Goal: Task Accomplishment & Management: Manage account settings

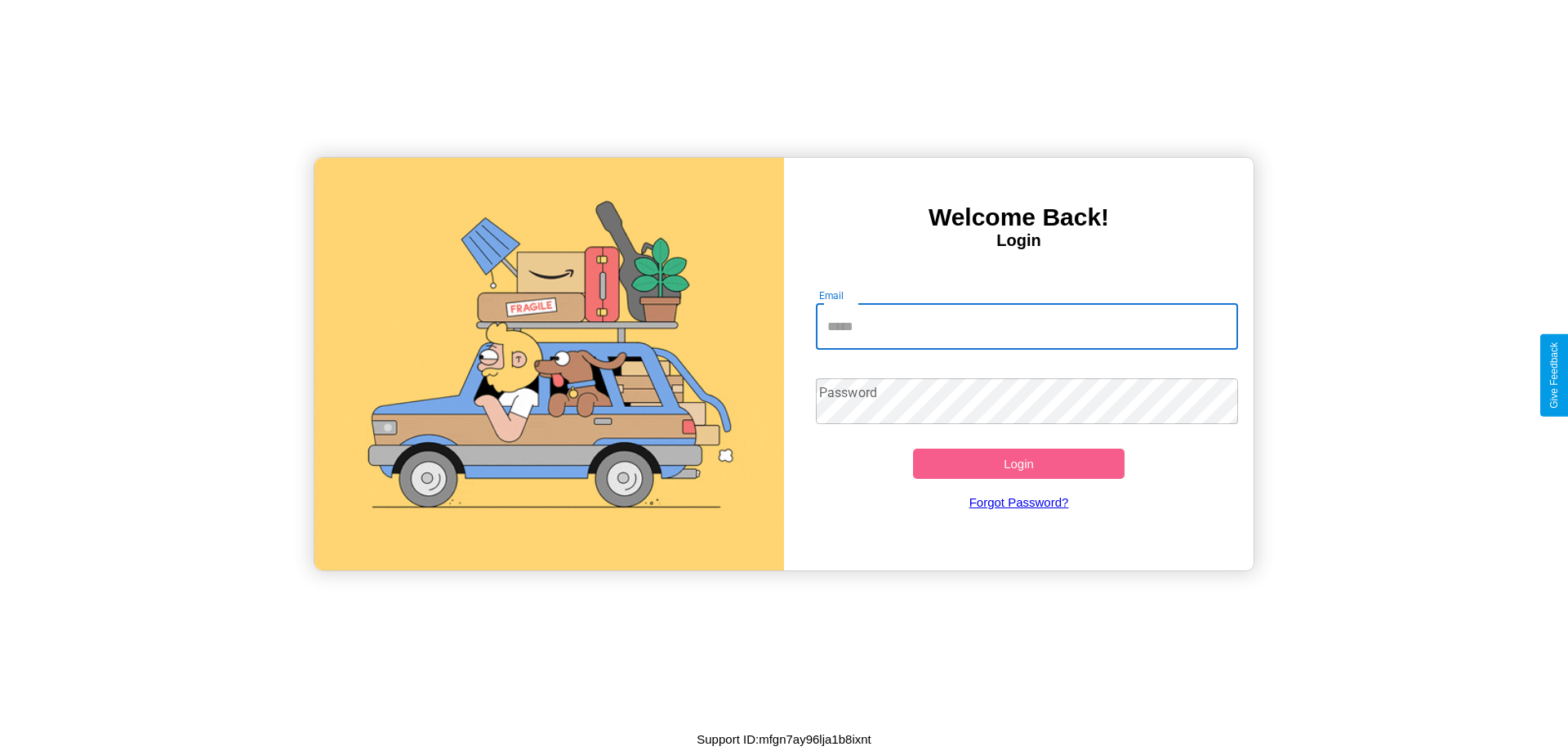
click at [1026, 326] on input "Email" at bounding box center [1026, 326] width 423 height 45
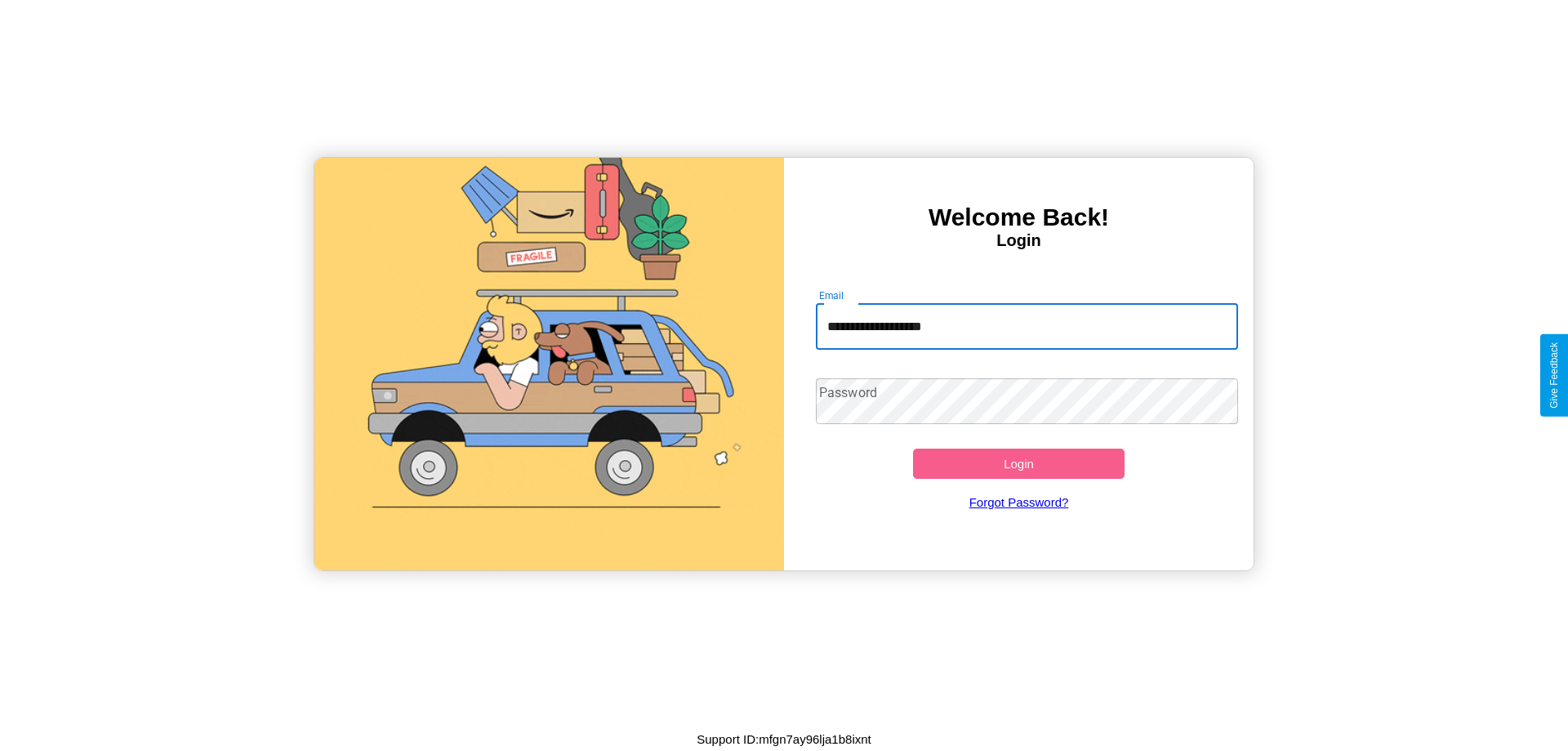
type input "**********"
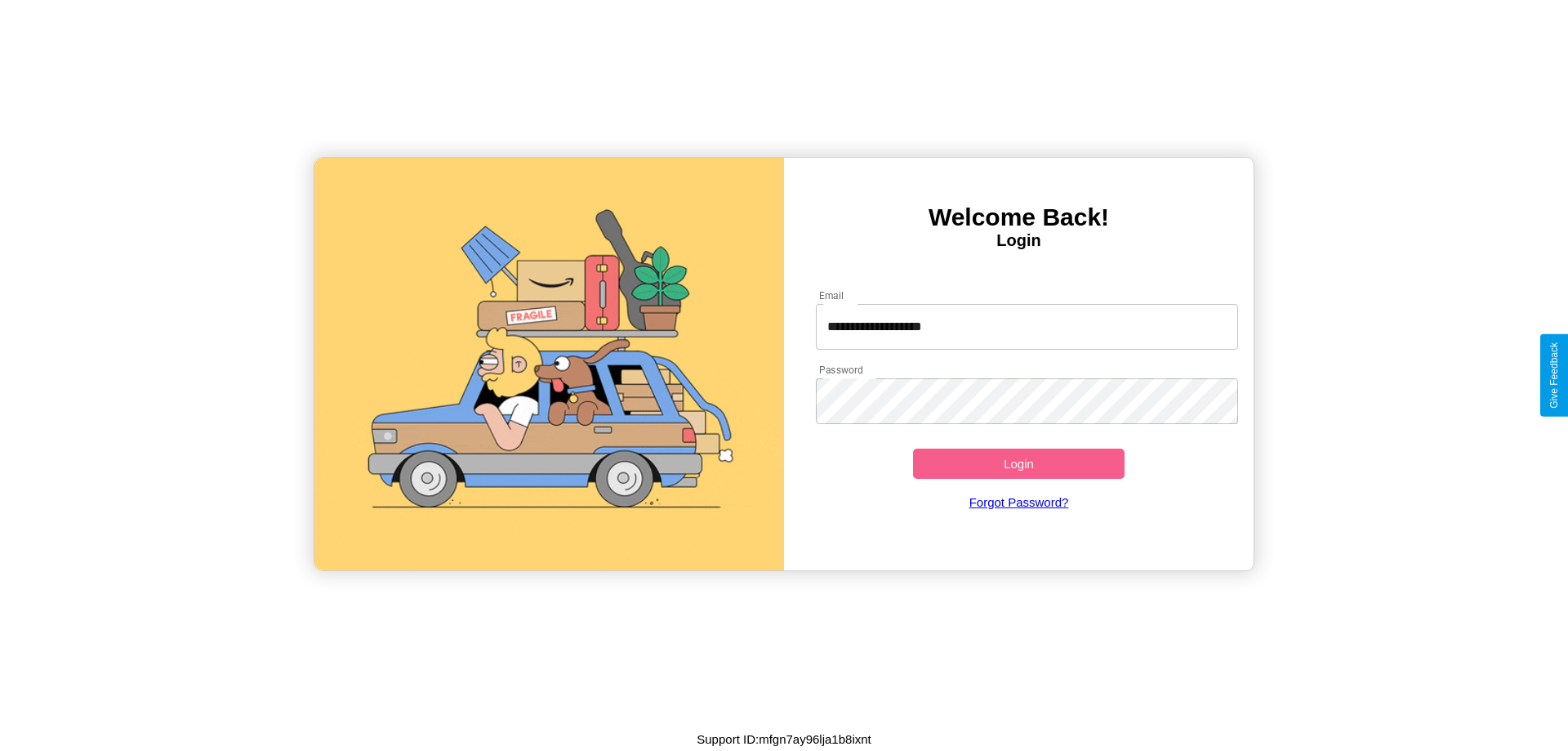
click at [1018, 463] on button "Login" at bounding box center [1018, 463] width 211 height 30
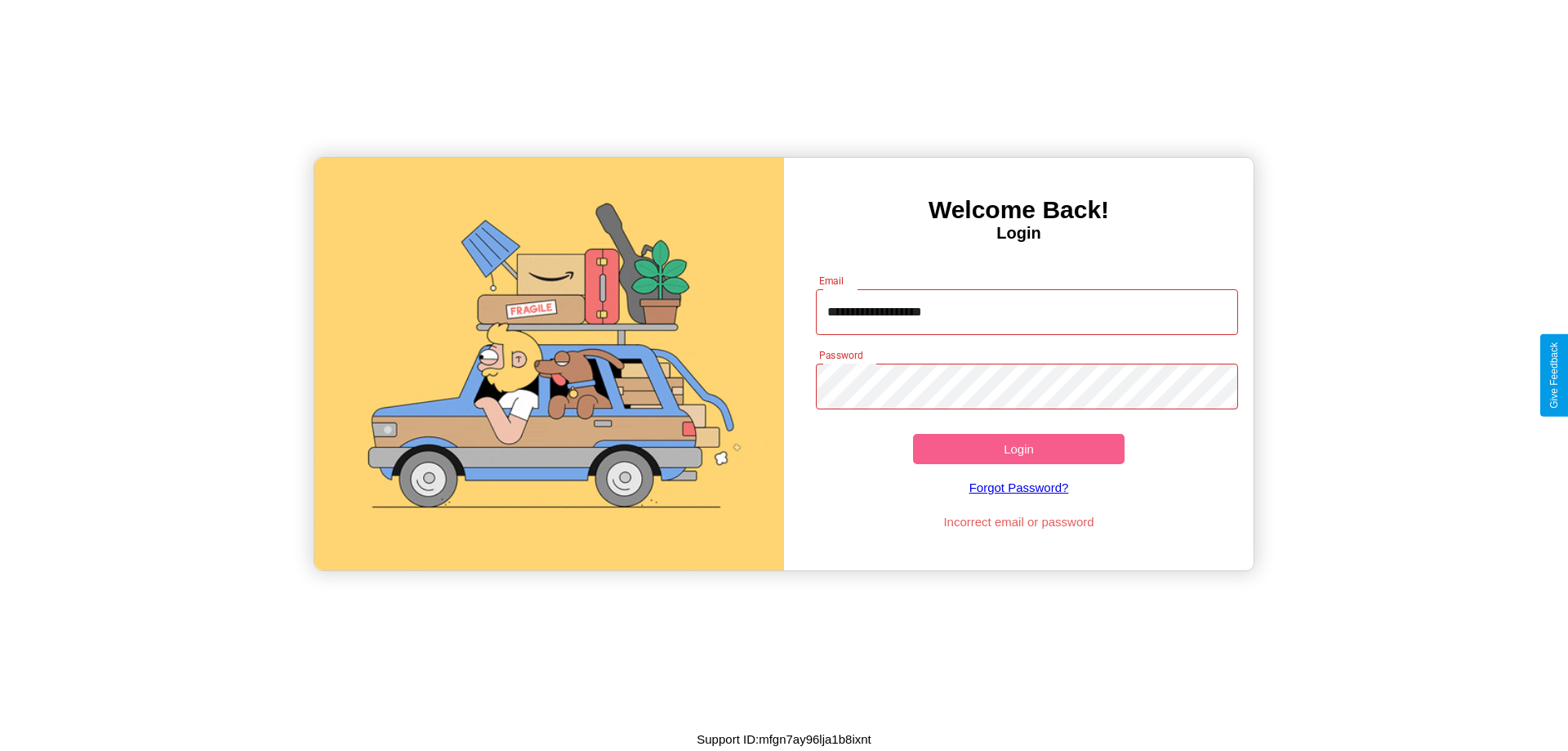
click at [1018, 448] on button "Login" at bounding box center [1018, 448] width 211 height 30
